Goal: Task Accomplishment & Management: Complete application form

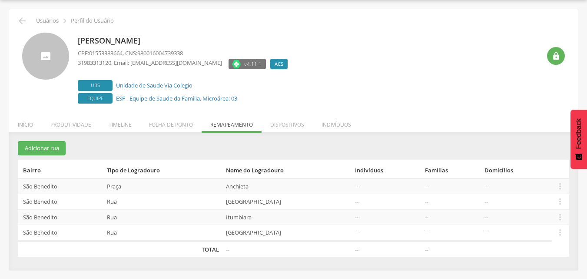
scroll to position [26, 0]
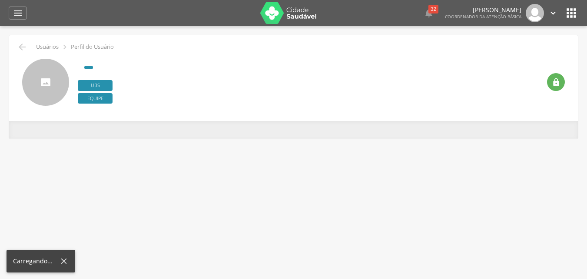
scroll to position [26, 0]
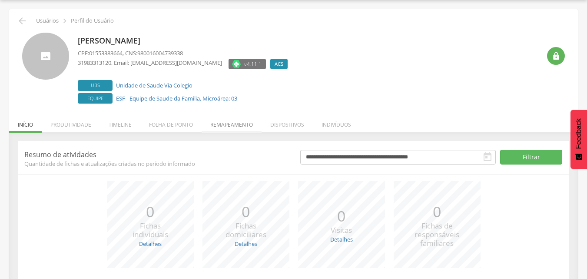
click at [229, 129] on li "Remapeamento" at bounding box center [232, 122] width 60 height 20
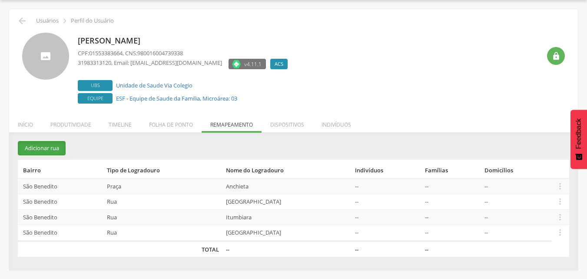
click at [57, 152] on button "Adicionar rua" at bounding box center [42, 148] width 48 height 14
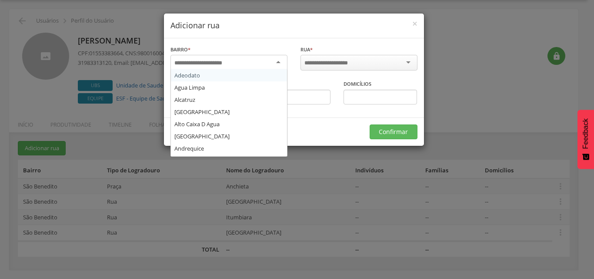
click at [240, 63] on div at bounding box center [228, 63] width 117 height 16
type input "***"
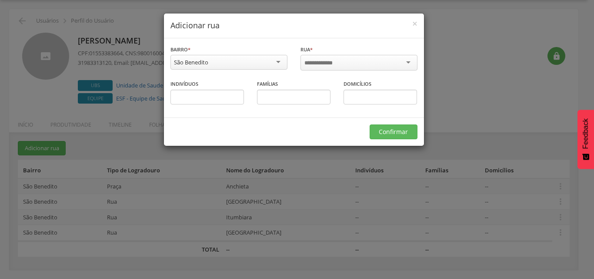
scroll to position [0, 0]
click at [332, 62] on input "select-one" at bounding box center [322, 63] width 37 height 8
type input "******"
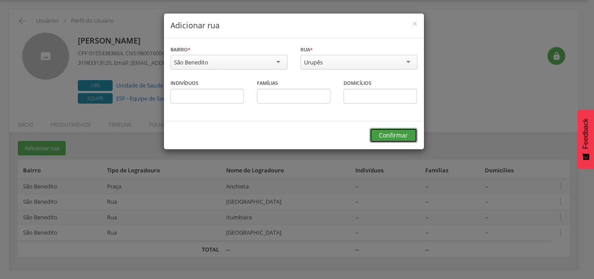
click at [397, 136] on button "Confirmar" at bounding box center [393, 135] width 48 height 15
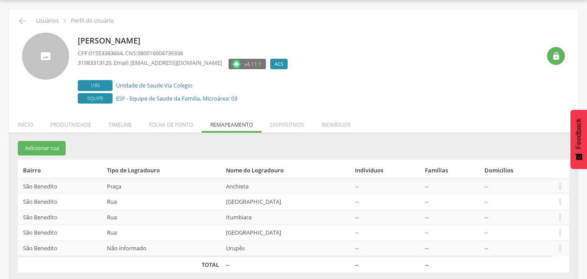
click at [124, 247] on td "Não informado" at bounding box center [162, 248] width 119 height 16
click at [50, 251] on td "São Benedito" at bounding box center [61, 248] width 86 height 16
click at [259, 250] on td "Urupês" at bounding box center [287, 248] width 129 height 16
click at [51, 149] on button "Adicionar rua" at bounding box center [42, 148] width 48 height 14
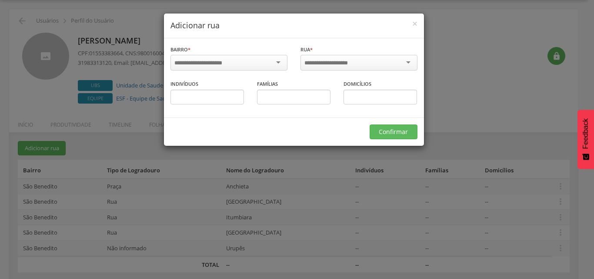
click at [274, 64] on div at bounding box center [228, 63] width 117 height 16
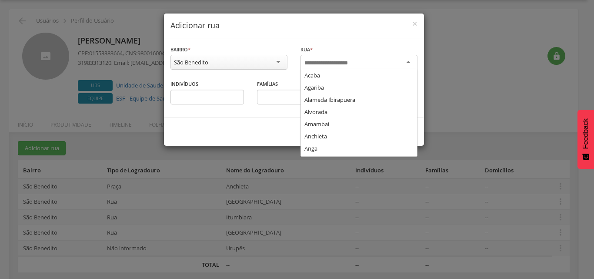
click at [326, 56] on div at bounding box center [358, 63] width 117 height 16
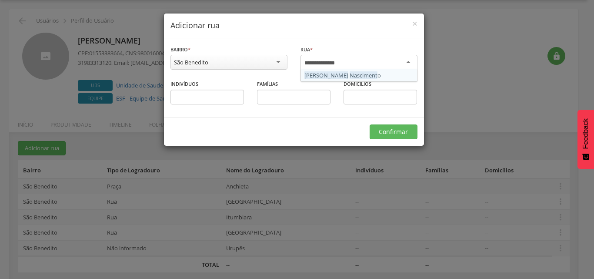
type input "**********"
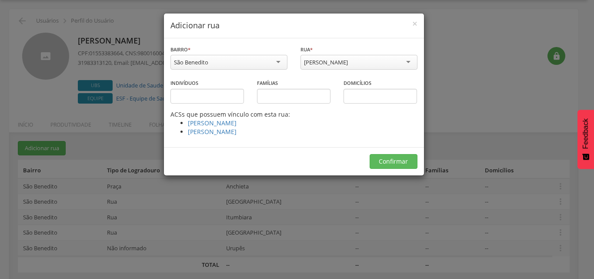
click at [353, 62] on div "[PERSON_NAME]" at bounding box center [358, 62] width 117 height 15
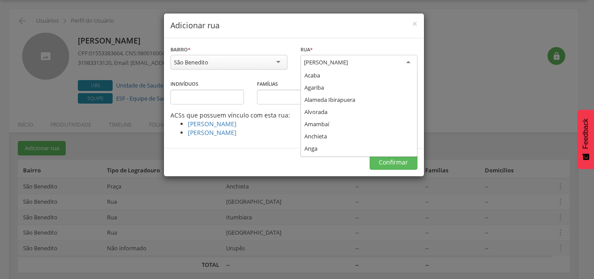
click at [302, 62] on div "[PERSON_NAME]" at bounding box center [358, 63] width 117 height 16
click at [252, 83] on div "Famílias" at bounding box center [293, 95] width 86 height 32
click at [405, 61] on div "[PERSON_NAME]" at bounding box center [358, 63] width 117 height 16
click at [389, 163] on button "Confirmar" at bounding box center [393, 162] width 48 height 15
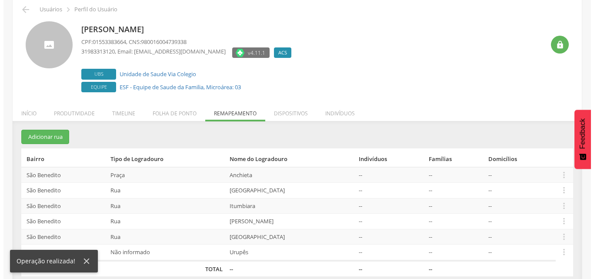
scroll to position [48, 0]
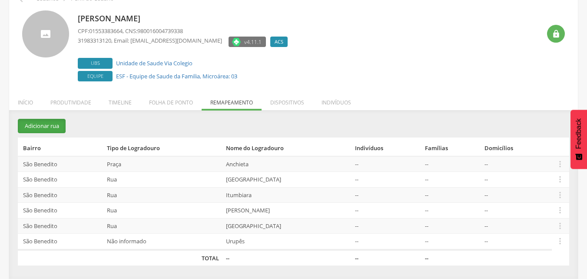
click at [53, 128] on button "Adicionar rua" at bounding box center [42, 126] width 48 height 14
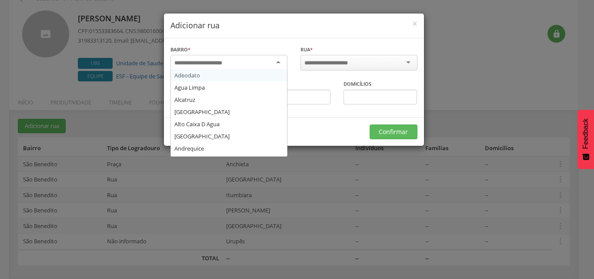
click at [193, 62] on input "select-one" at bounding box center [203, 63] width 59 height 8
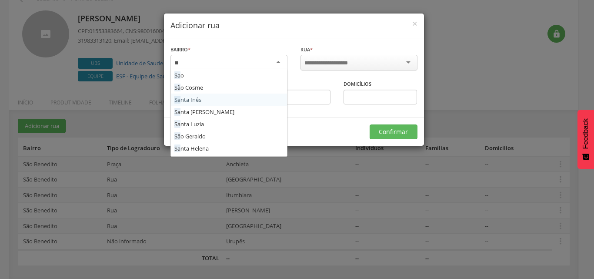
type input "***"
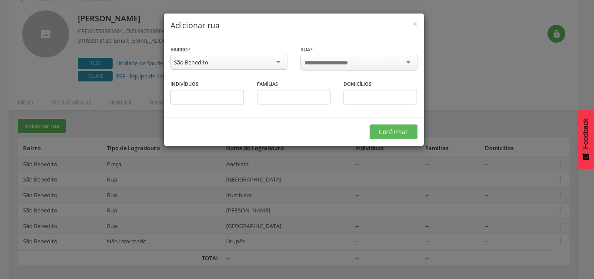
click at [316, 61] on input "select-one" at bounding box center [331, 63] width 55 height 8
click at [357, 66] on div at bounding box center [358, 63] width 117 height 16
type input "*"
click at [408, 65] on div at bounding box center [358, 63] width 117 height 16
click at [408, 64] on div at bounding box center [358, 63] width 117 height 16
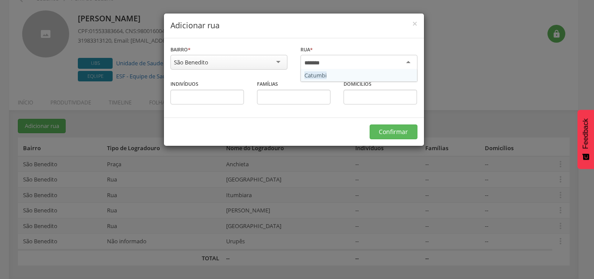
type input "*******"
click at [311, 47] on span "*" at bounding box center [311, 49] width 3 height 7
click at [312, 50] on span "*" at bounding box center [311, 49] width 3 height 7
click at [307, 51] on label "Rua *" at bounding box center [306, 49] width 12 height 7
click at [306, 61] on input "select-one" at bounding box center [331, 63] width 55 height 8
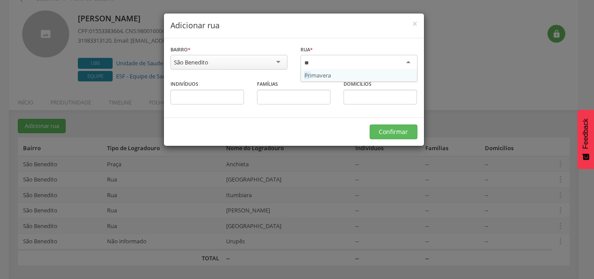
type input "*"
type input "*******"
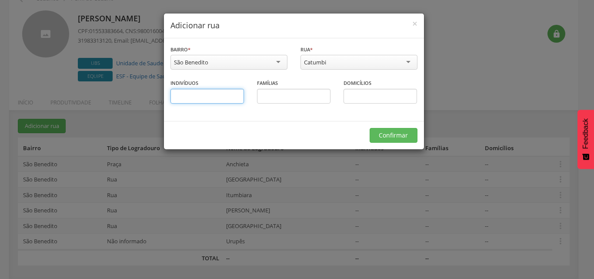
click at [217, 97] on input "text" at bounding box center [206, 96] width 73 height 15
drag, startPoint x: 270, startPoint y: 95, endPoint x: 293, endPoint y: 93, distance: 23.5
click at [272, 95] on input "text" at bounding box center [293, 96] width 73 height 15
click at [351, 95] on input "text" at bounding box center [379, 96] width 73 height 15
click at [392, 136] on button "Confirmar" at bounding box center [393, 135] width 48 height 15
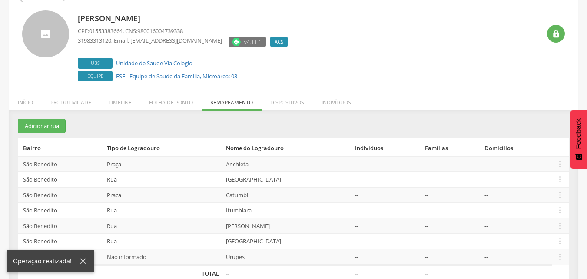
scroll to position [64, 0]
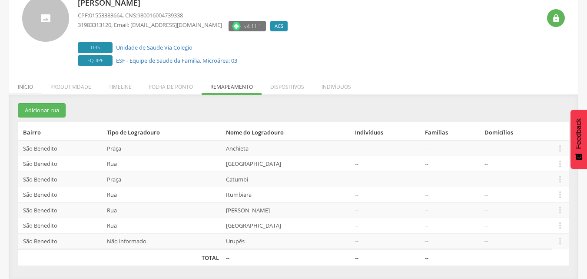
click at [30, 88] on li "Início" at bounding box center [25, 84] width 33 height 20
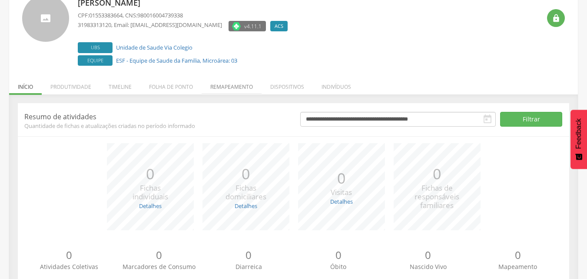
click at [226, 87] on li "Remapeamento" at bounding box center [232, 84] width 60 height 20
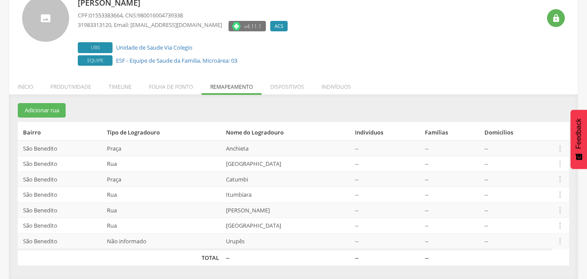
scroll to position [20, 0]
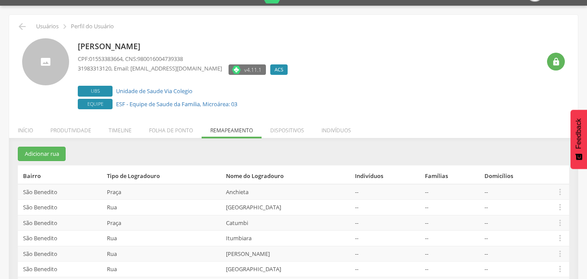
click at [55, 50] on div at bounding box center [45, 61] width 47 height 47
click at [26, 27] on icon "" at bounding box center [22, 26] width 10 height 10
